Goal: Task Accomplishment & Management: Manage account settings

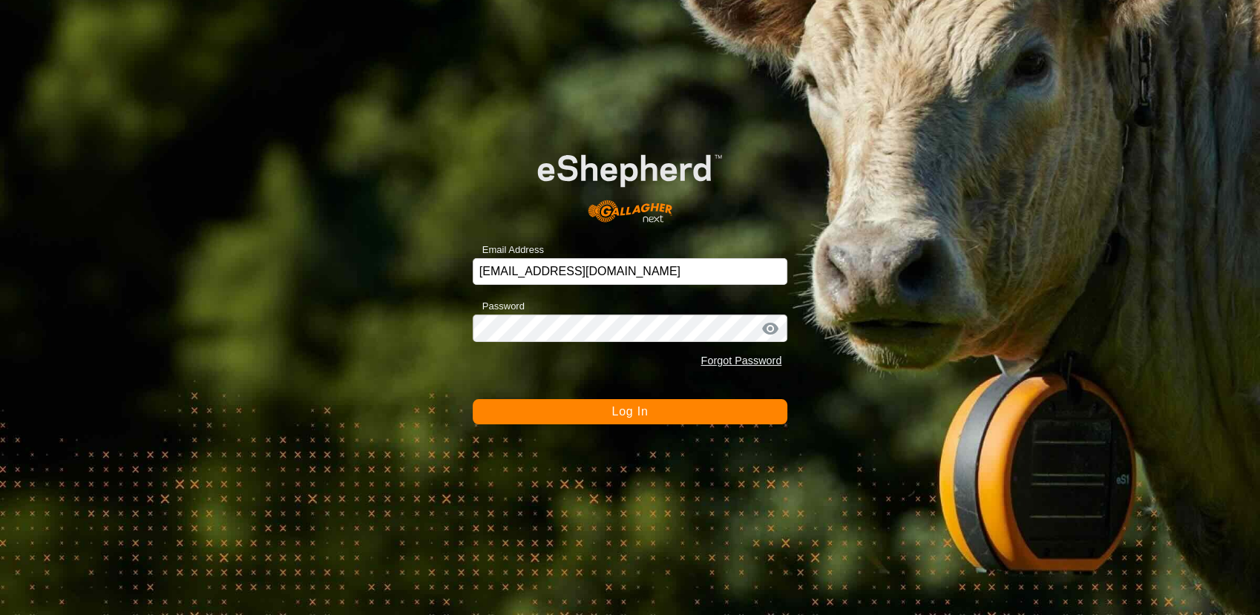
click at [569, 419] on button "Log In" at bounding box center [630, 411] width 315 height 25
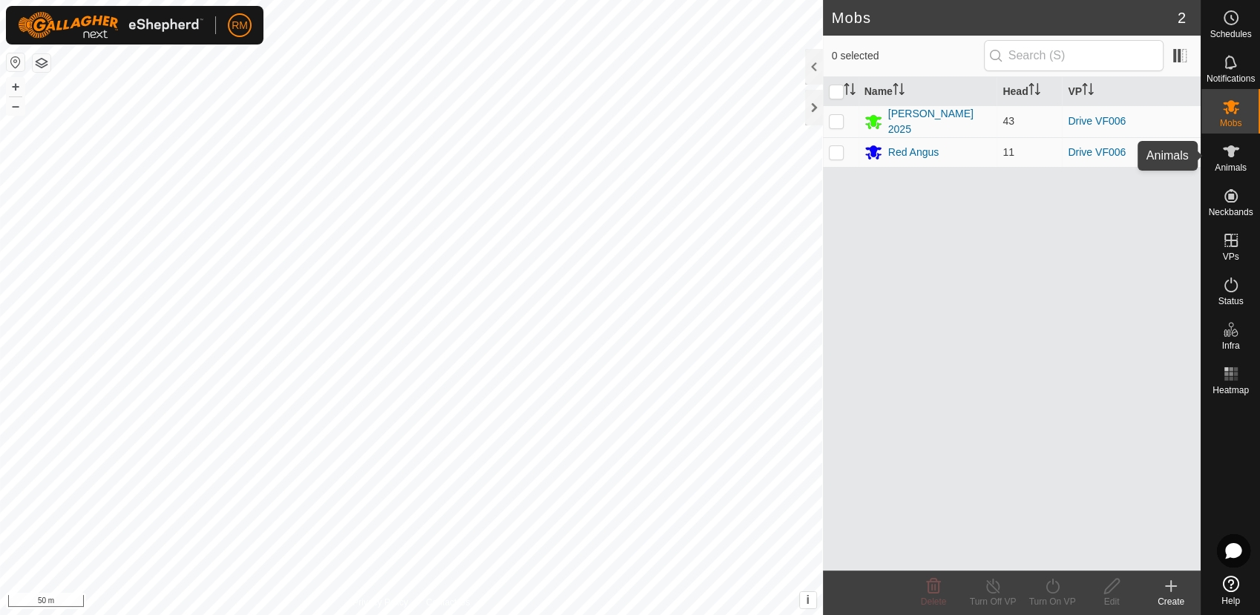
click at [1235, 161] on es-animals-svg-icon at bounding box center [1231, 152] width 27 height 24
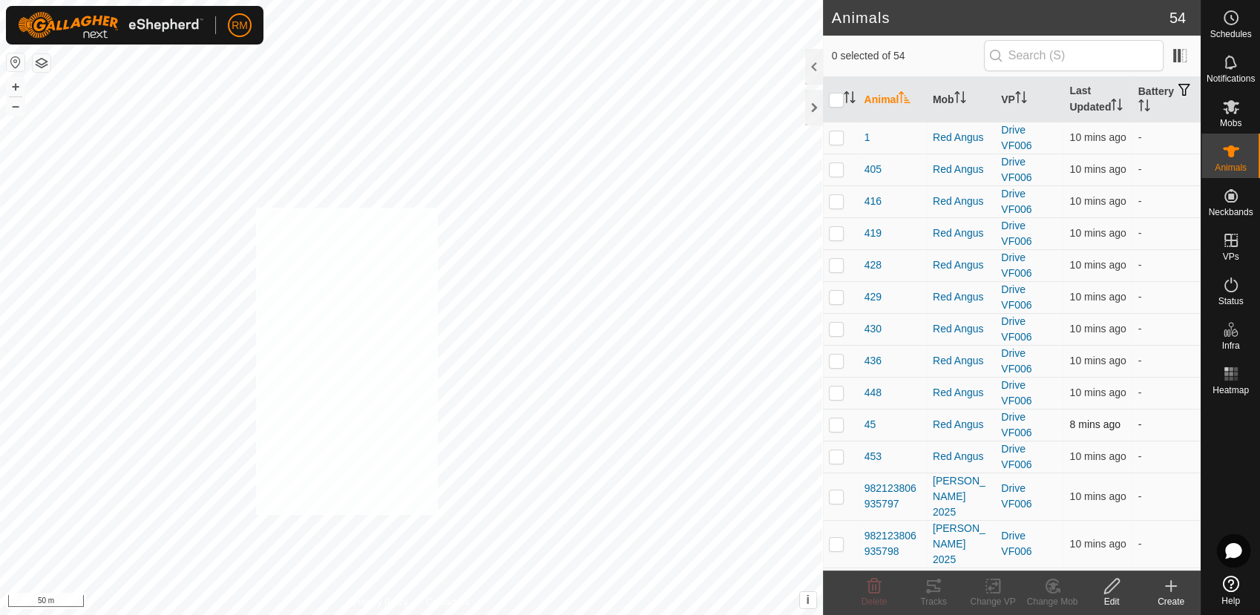
checkbox input "true"
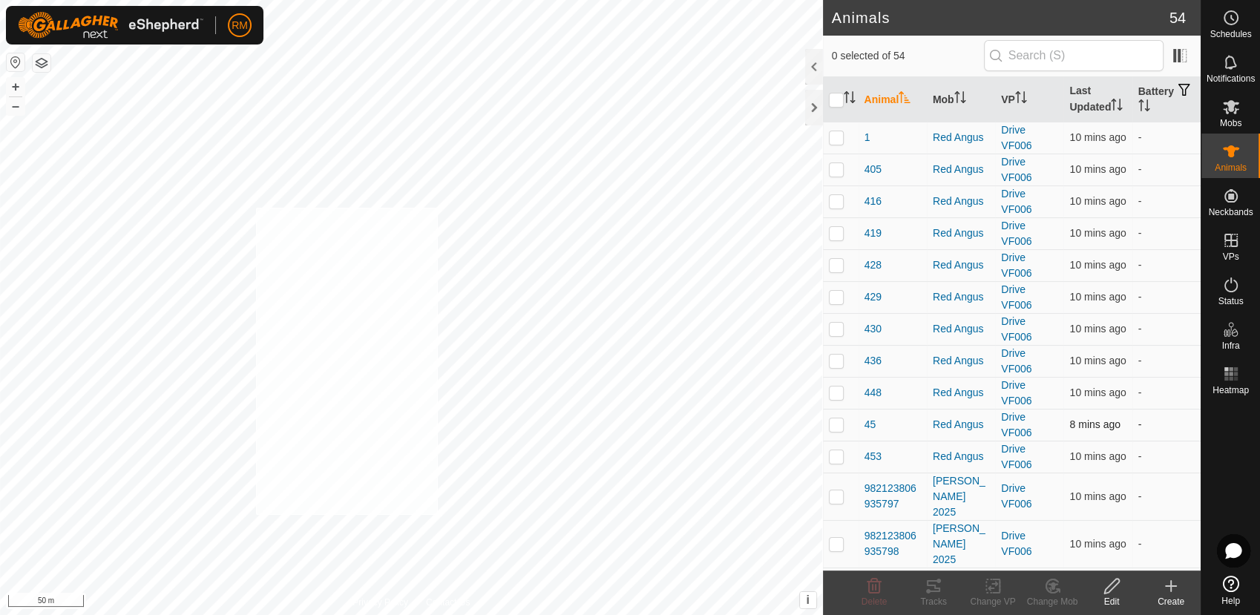
checkbox input "true"
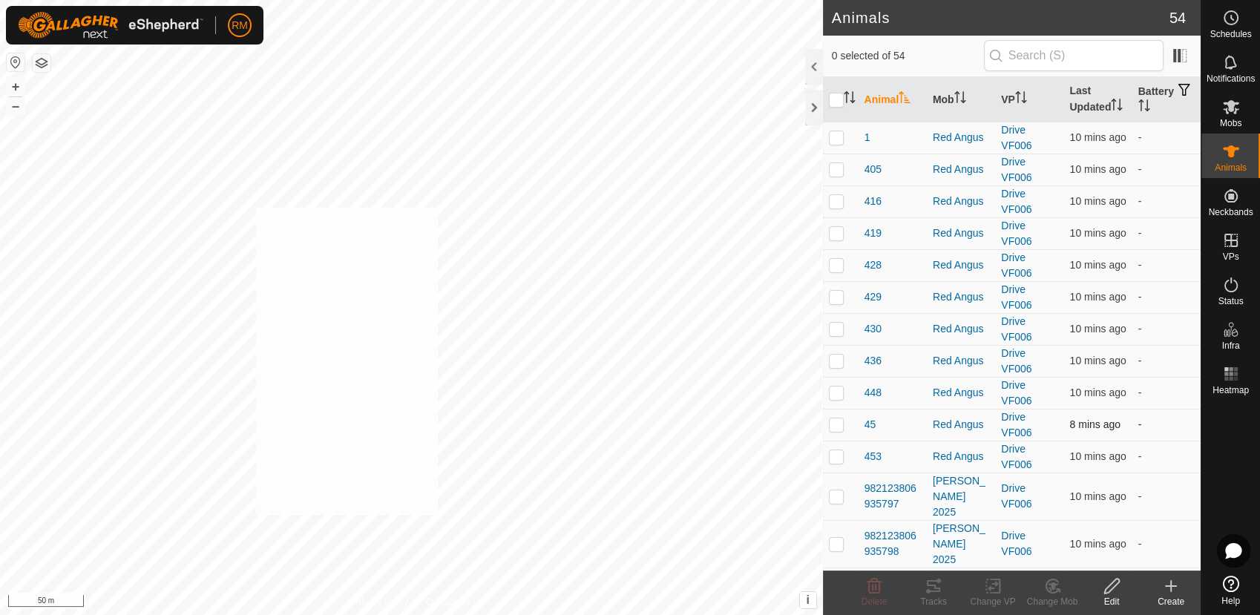
checkbox input "true"
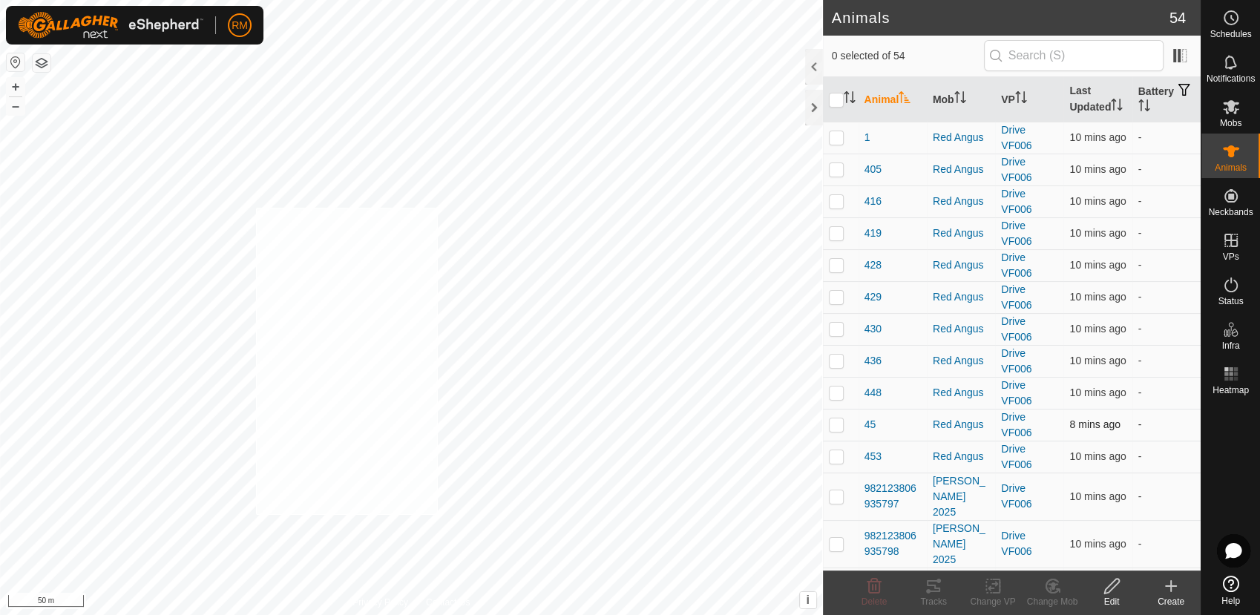
checkbox input "true"
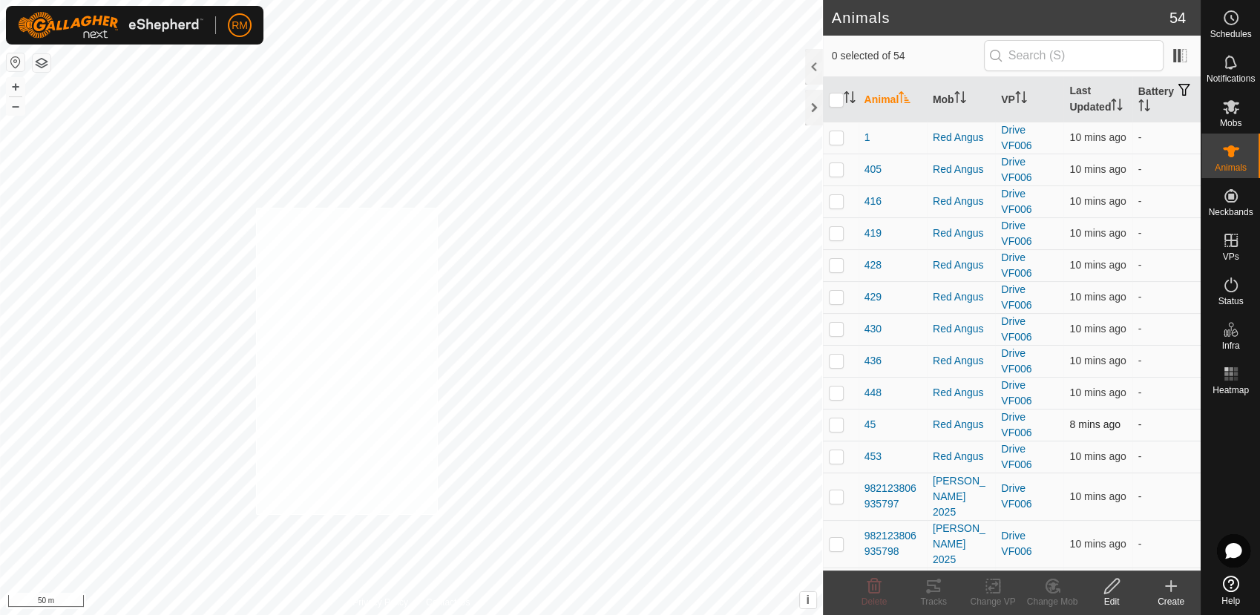
checkbox input "true"
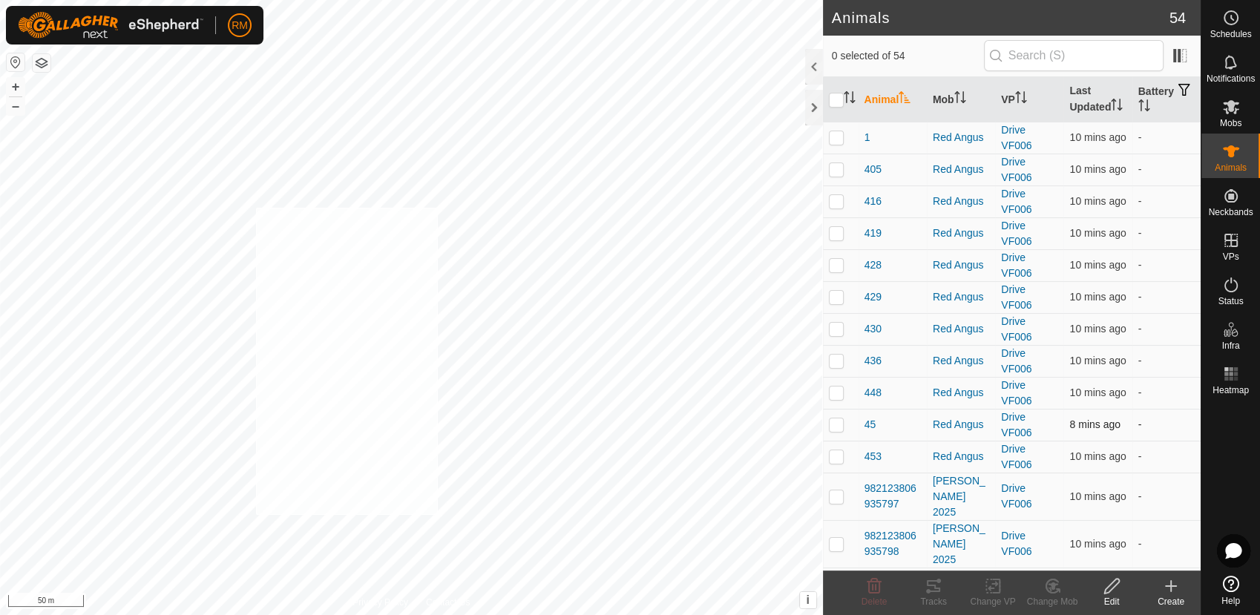
checkbox input "true"
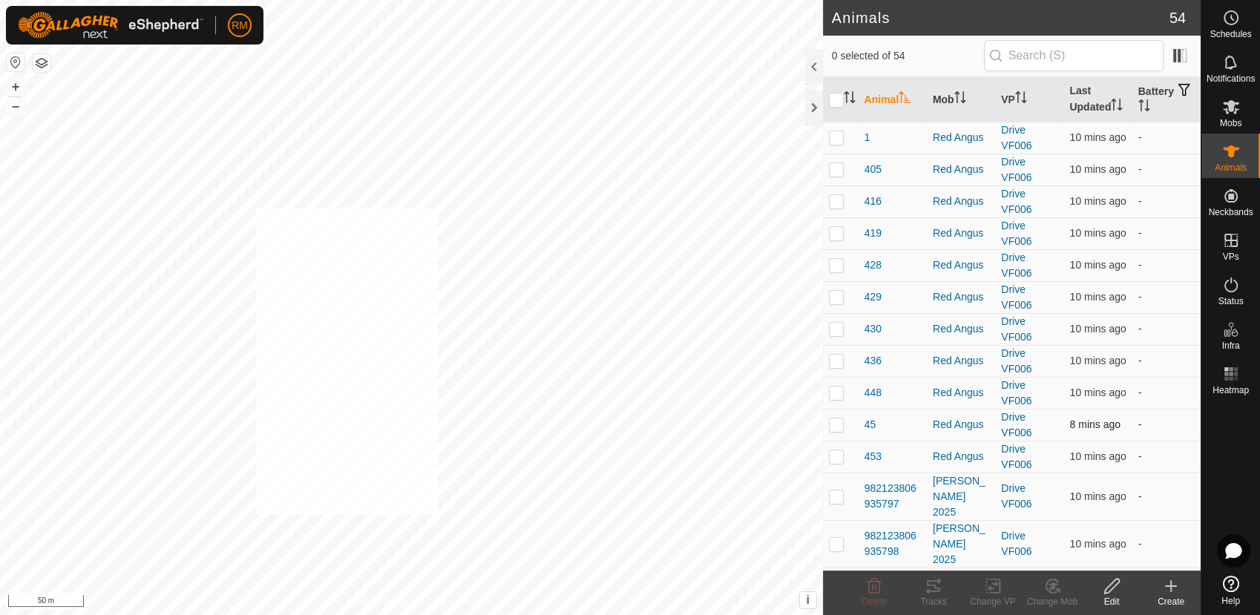
checkbox input "true"
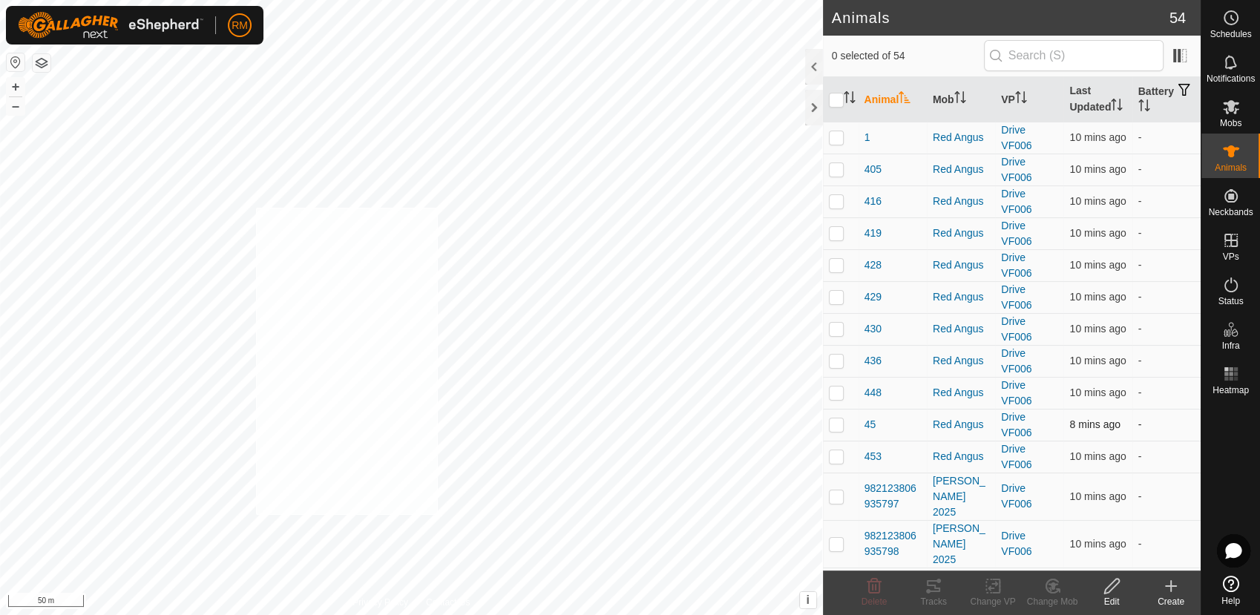
checkbox input "true"
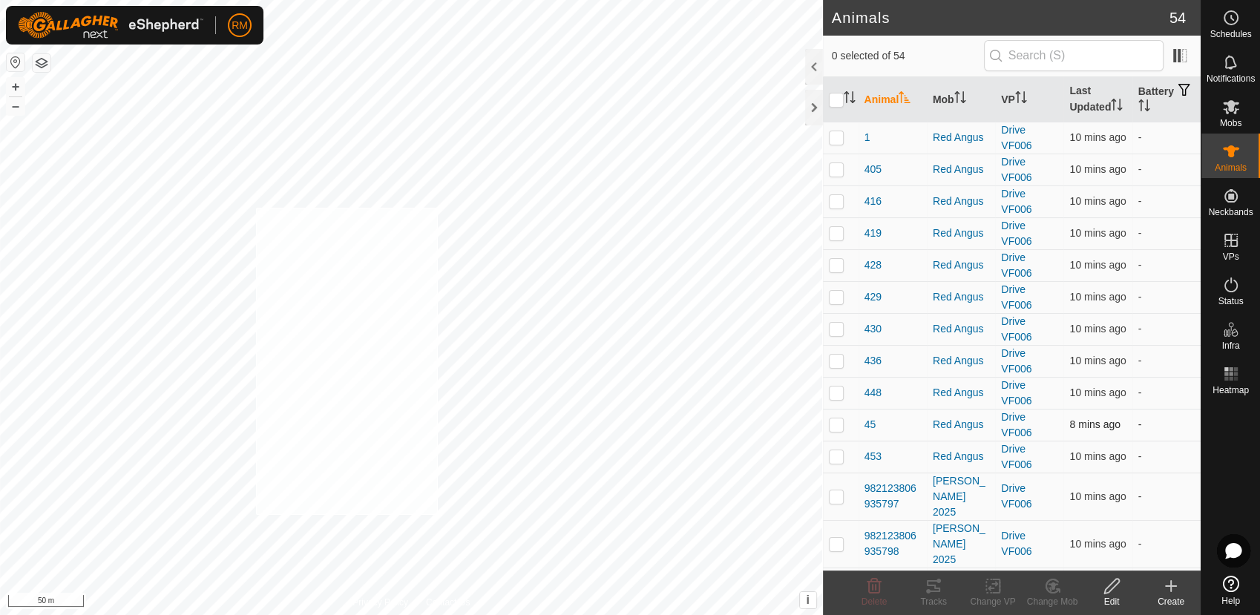
checkbox input "true"
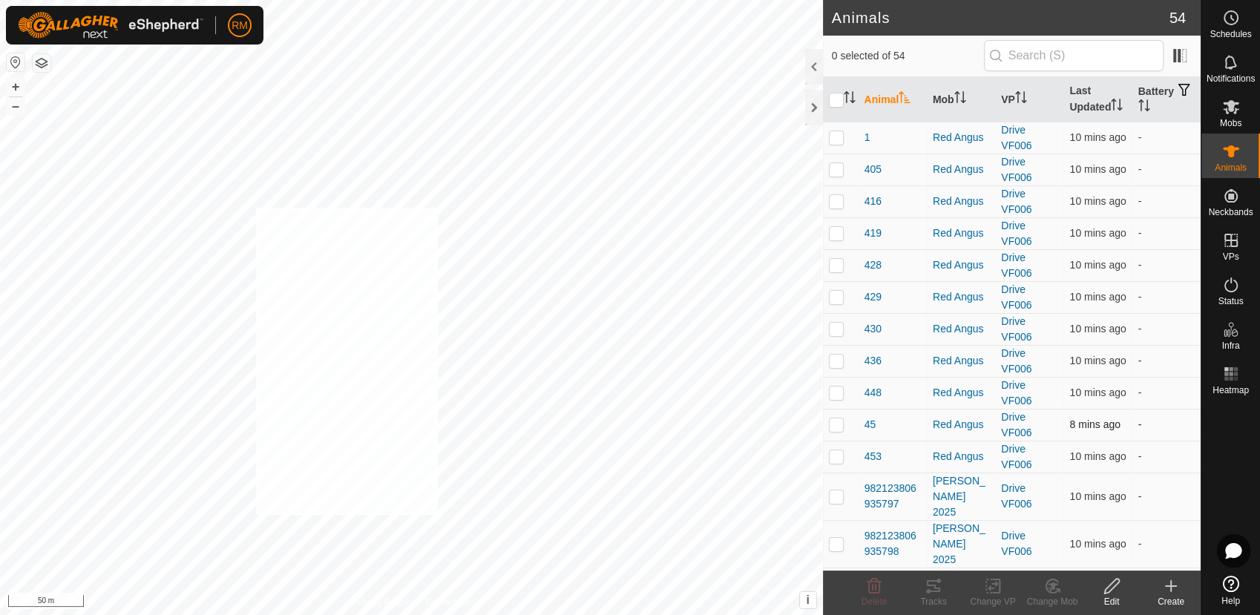
checkbox input "true"
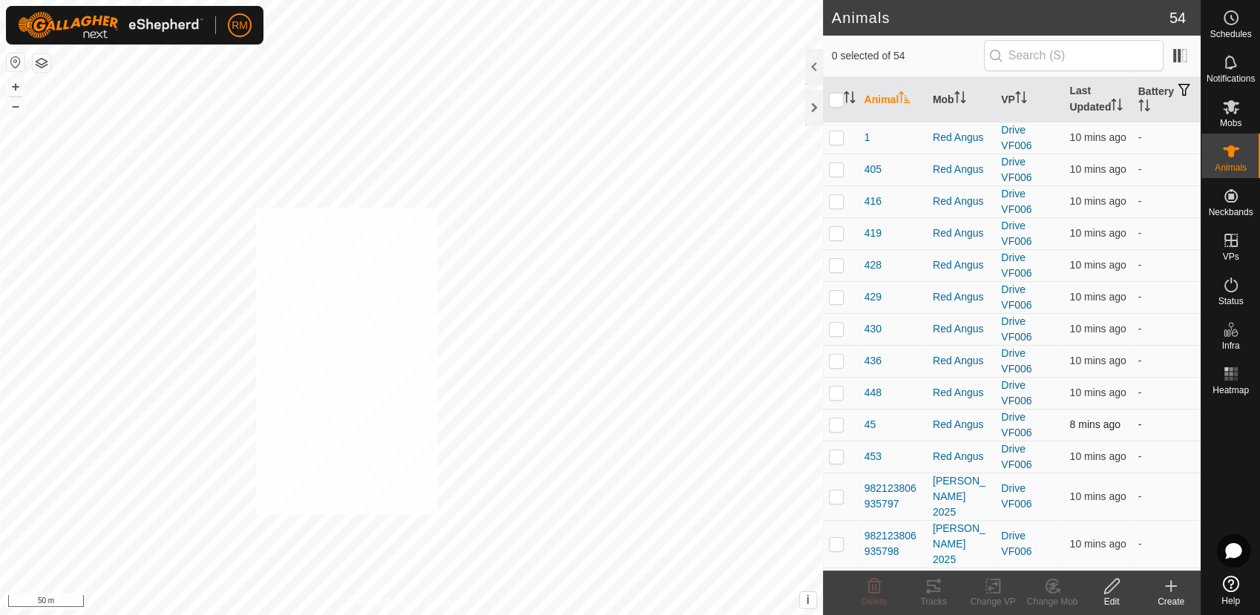
checkbox input "true"
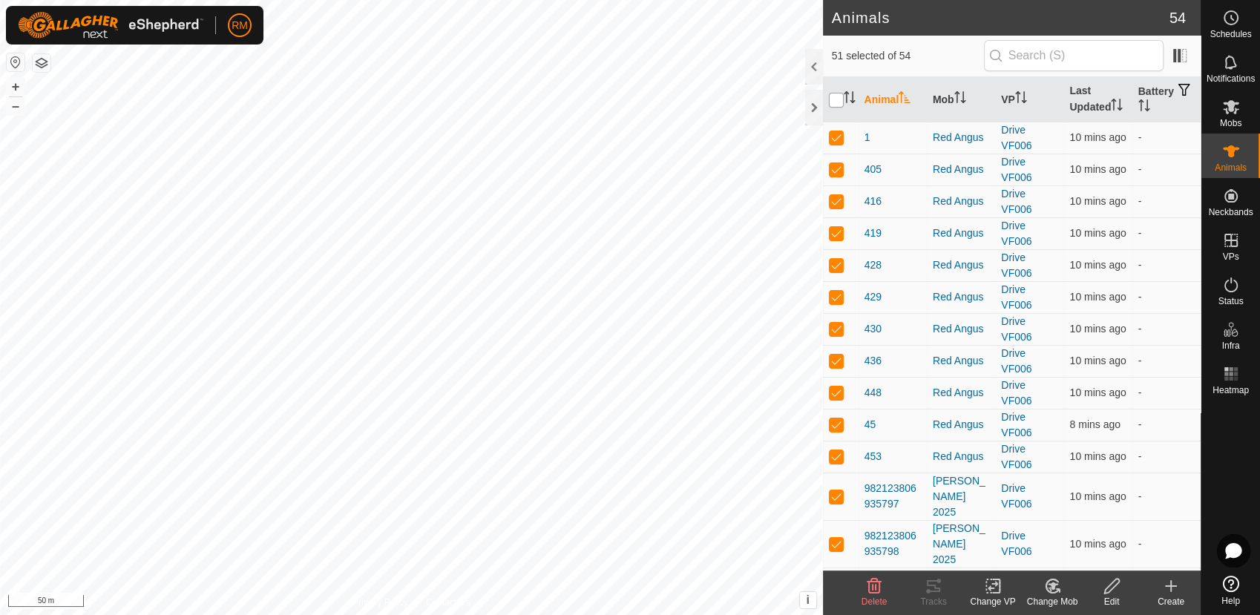
click at [833, 95] on input "checkbox" at bounding box center [836, 100] width 15 height 15
checkbox input "true"
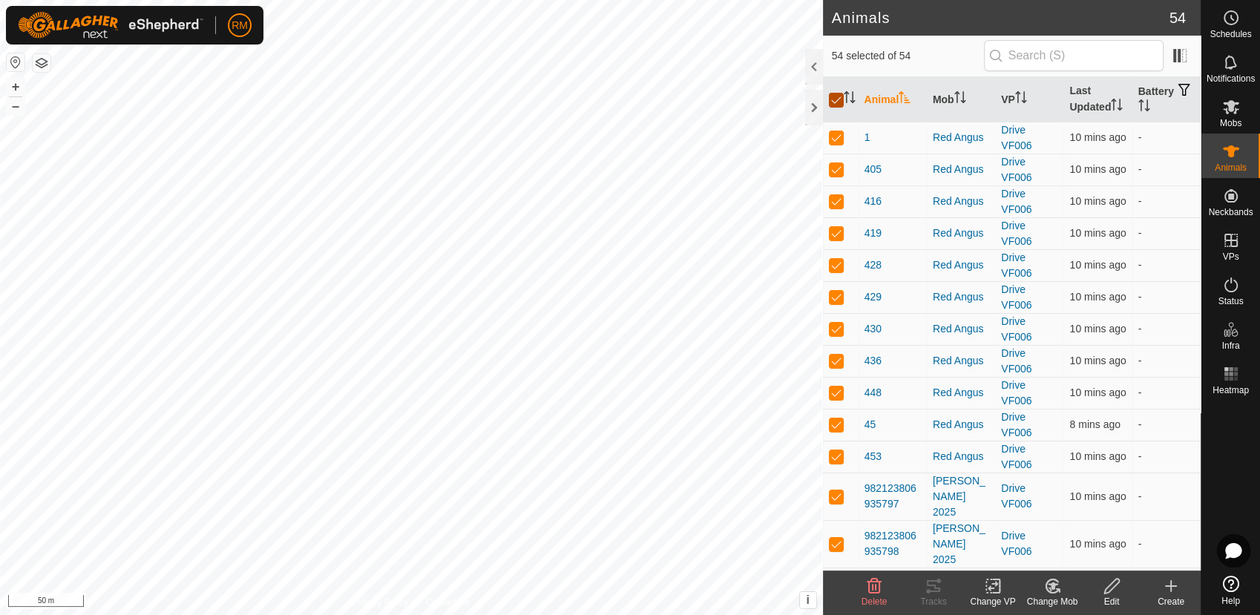
click at [833, 95] on input "checkbox" at bounding box center [836, 100] width 15 height 15
checkbox input "false"
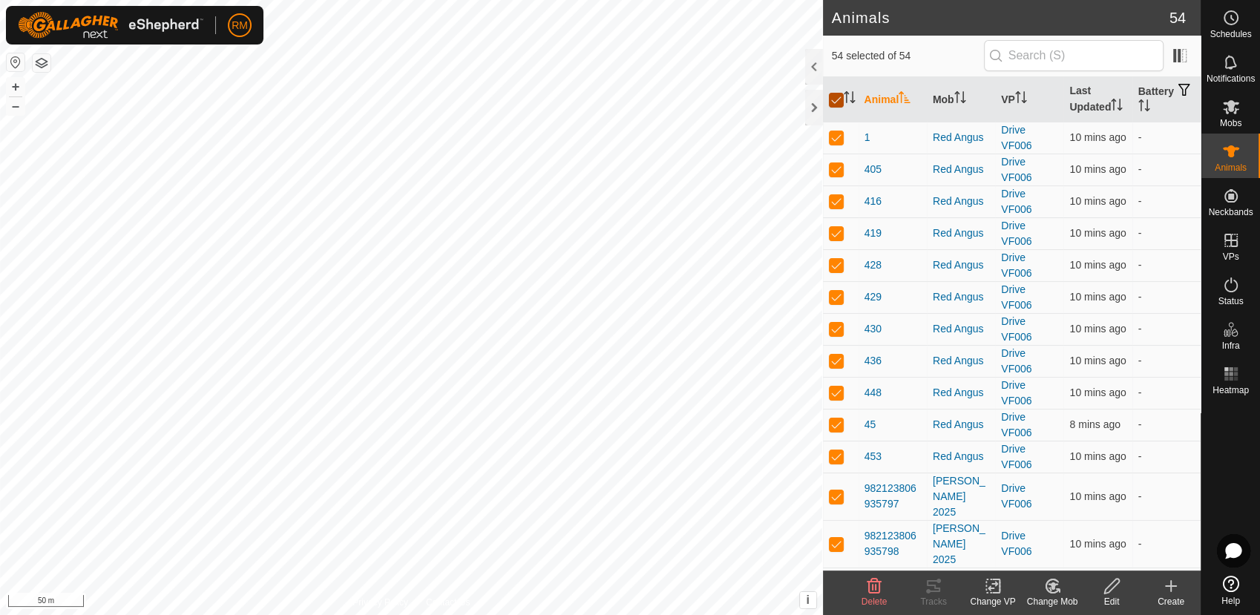
checkbox input "false"
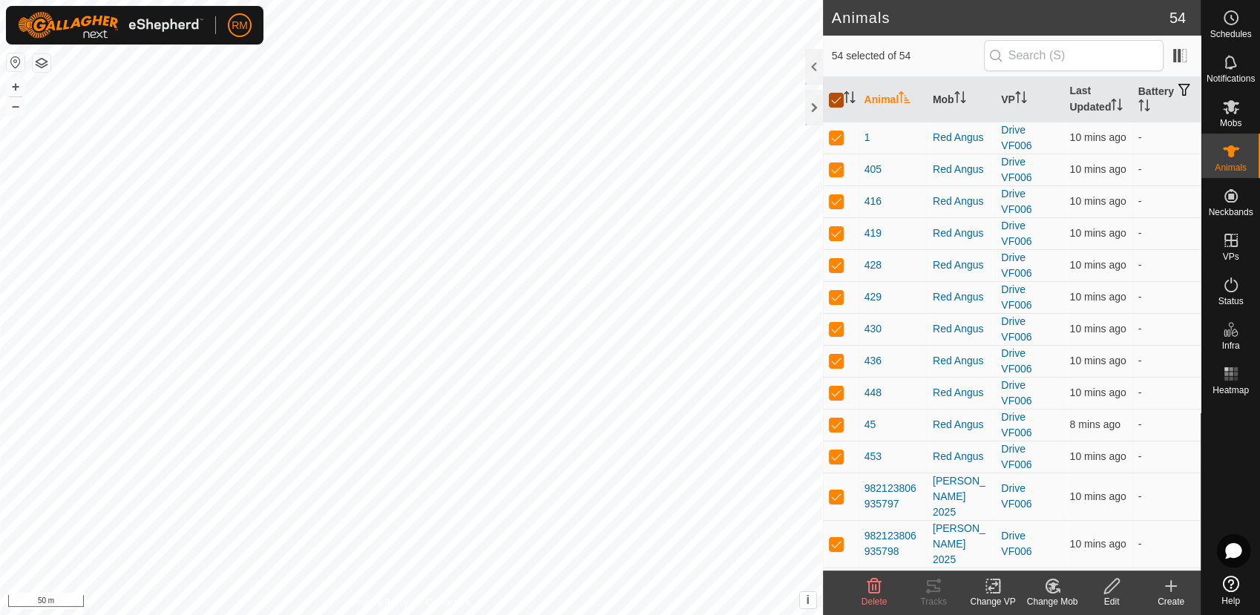
checkbox input "false"
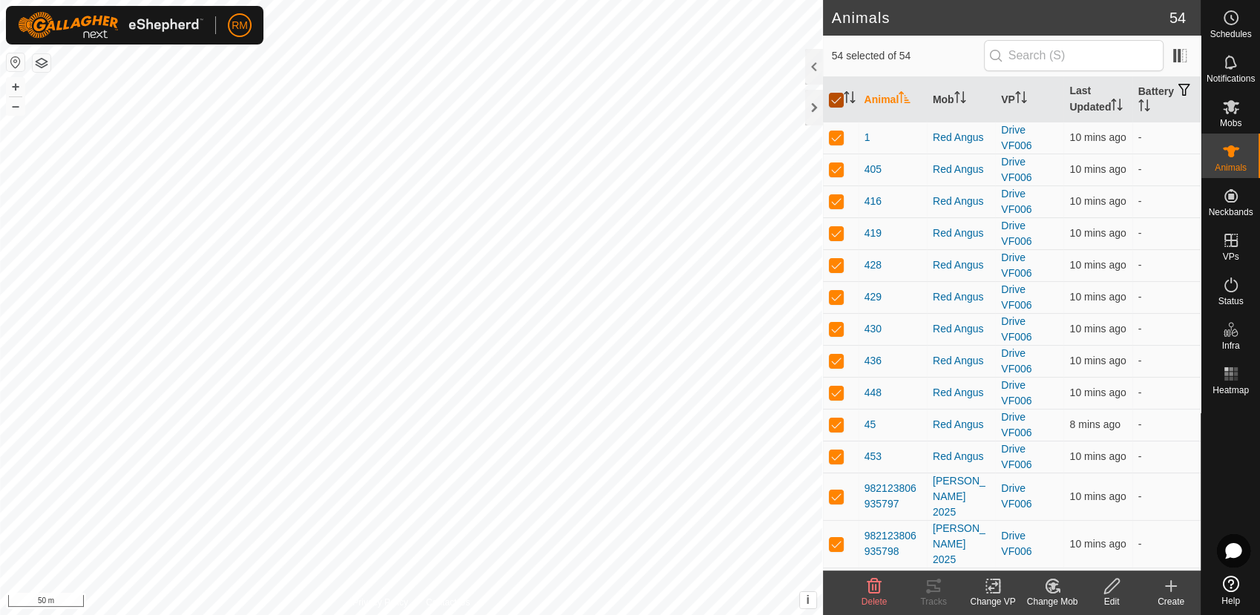
checkbox input "false"
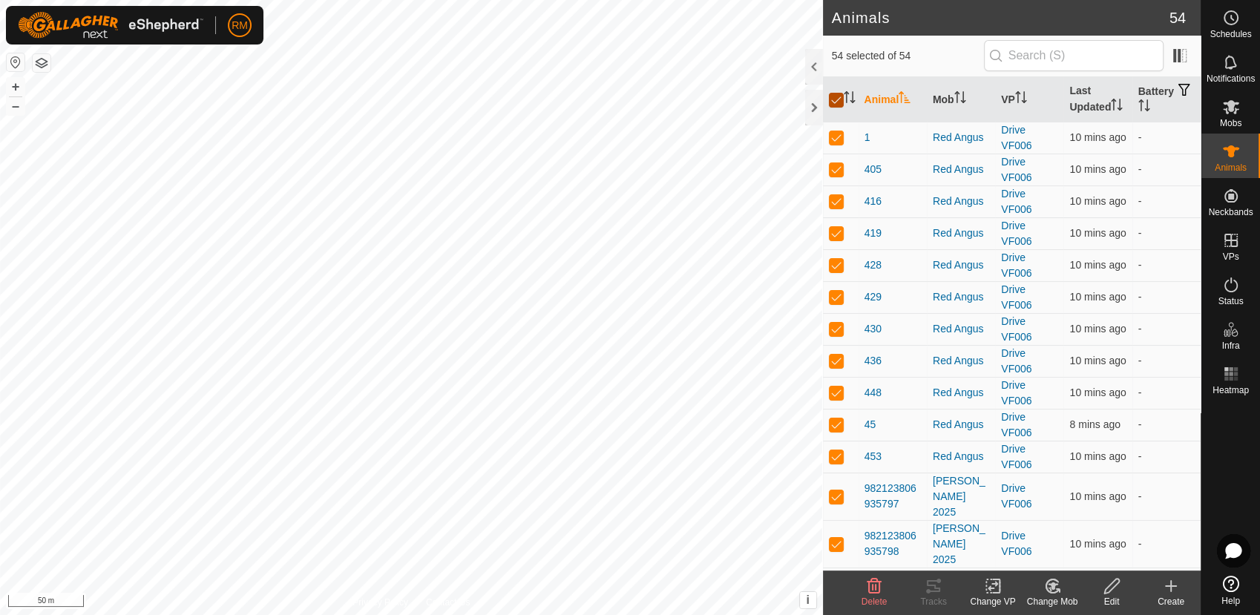
checkbox input "false"
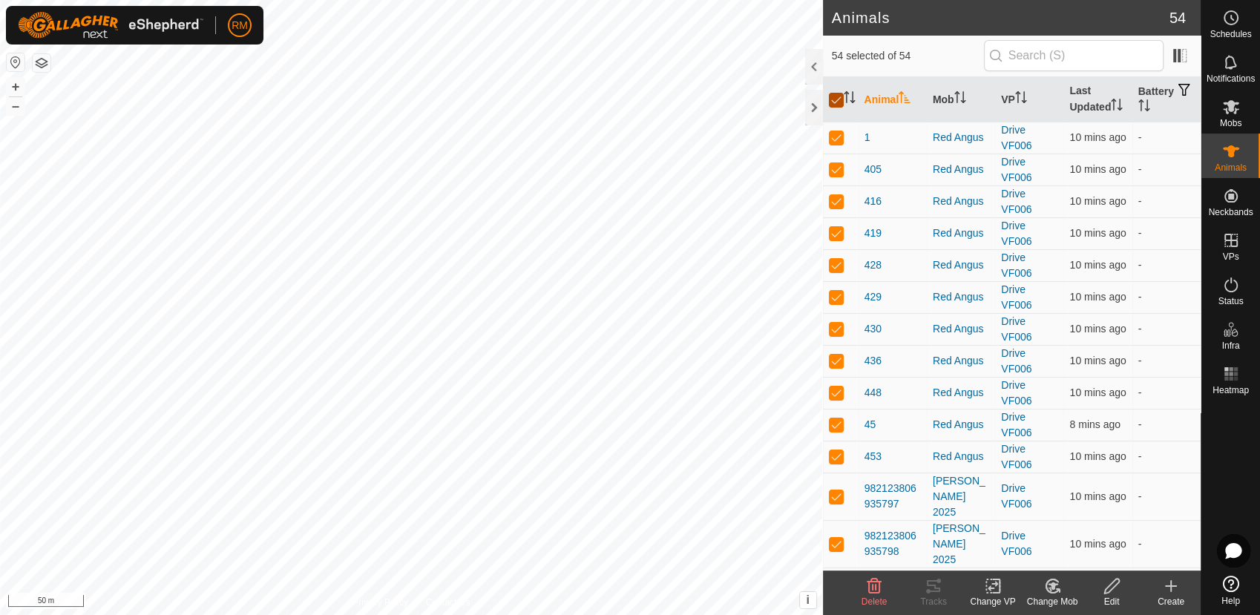
checkbox input "false"
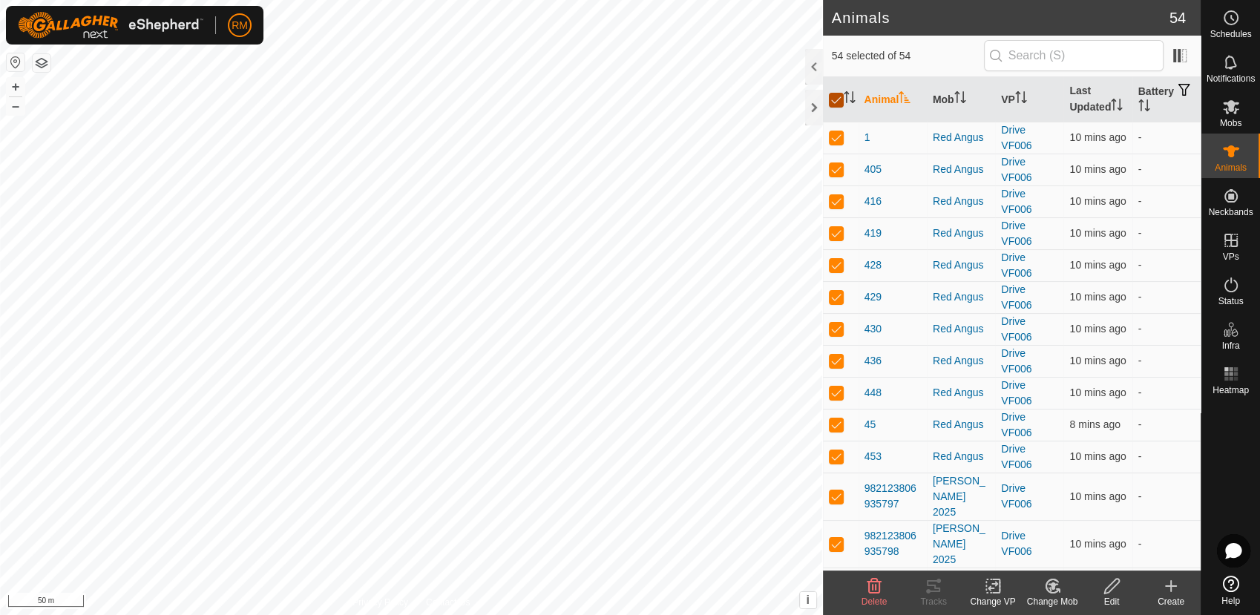
checkbox input "false"
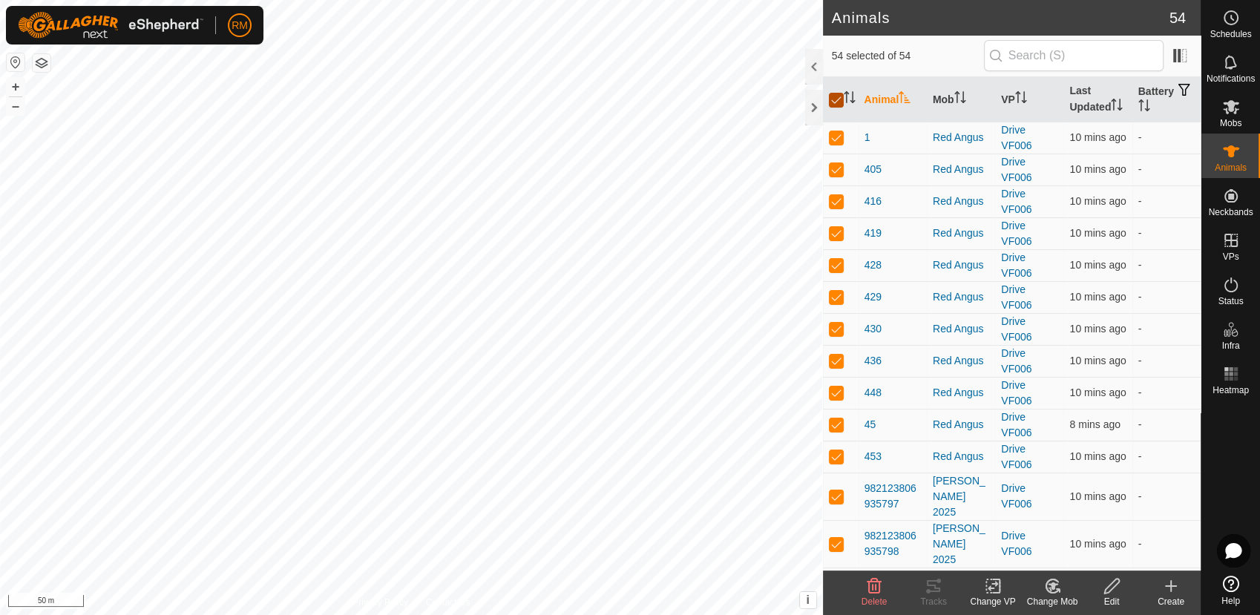
checkbox input "false"
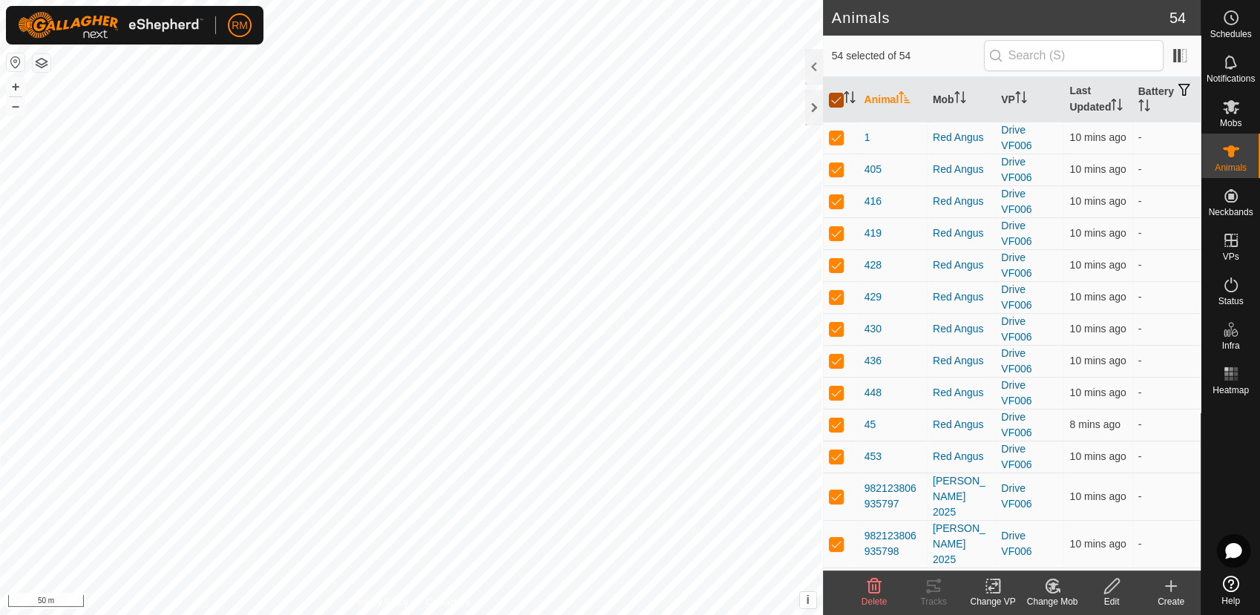
checkbox input "false"
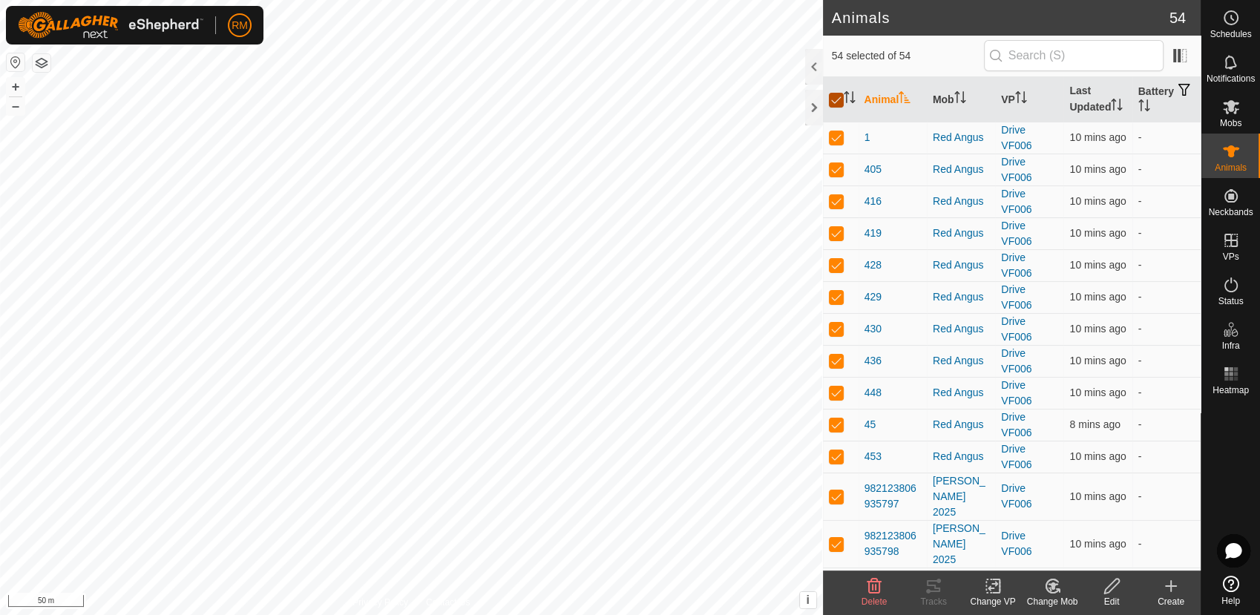
checkbox input "false"
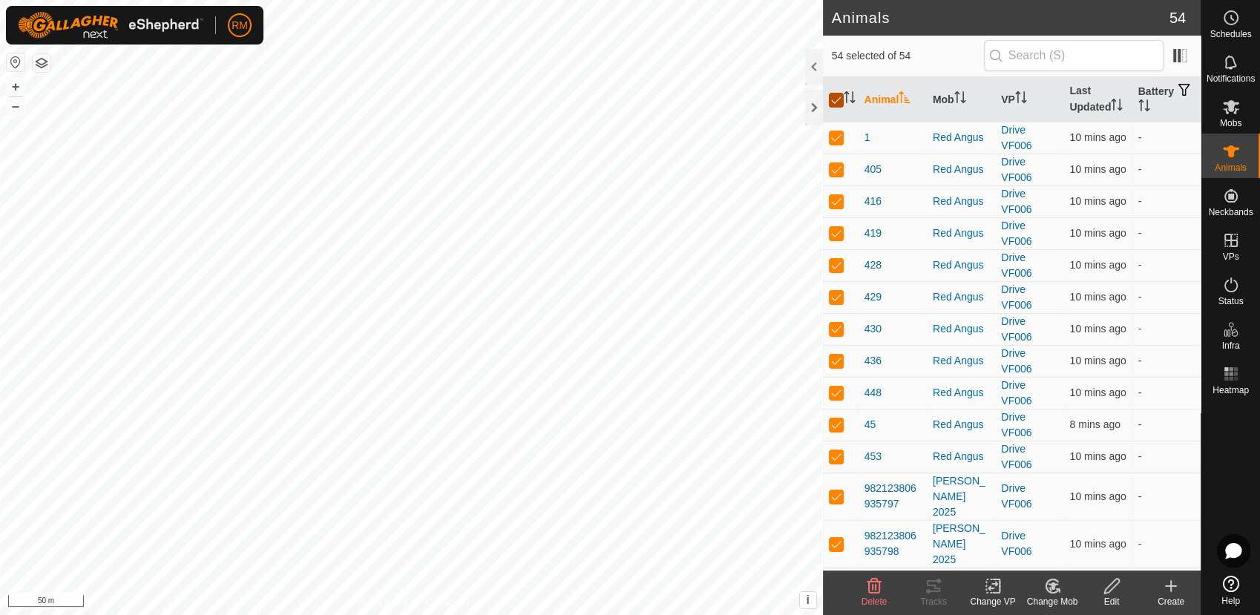
checkbox input "false"
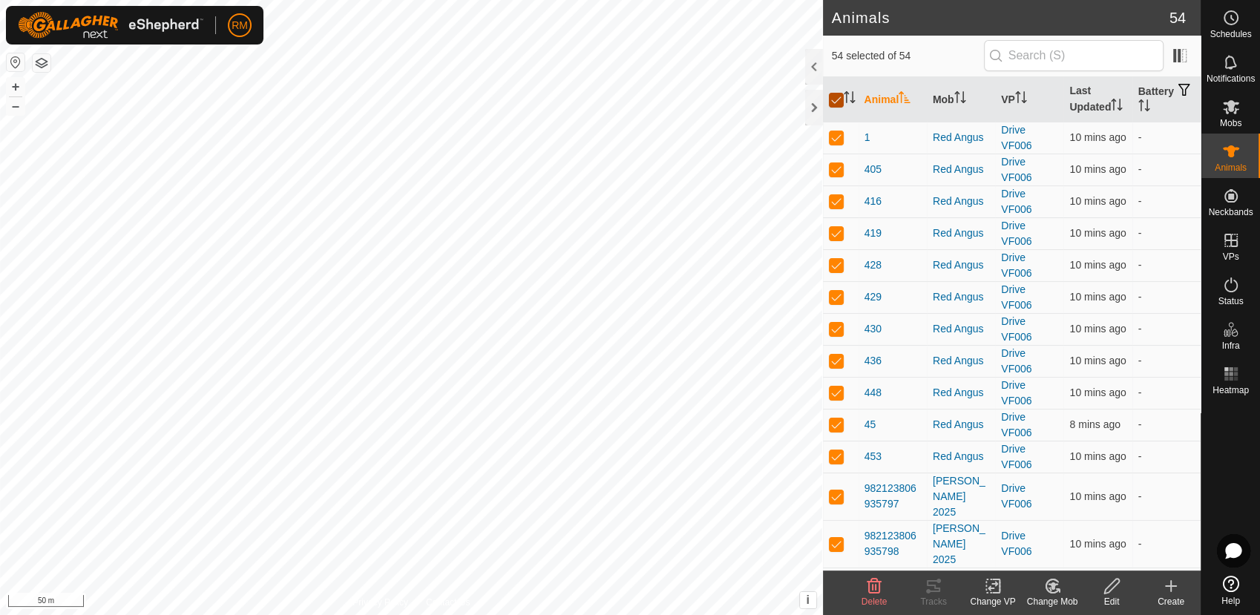
checkbox input "false"
